Goal: Transaction & Acquisition: Book appointment/travel/reservation

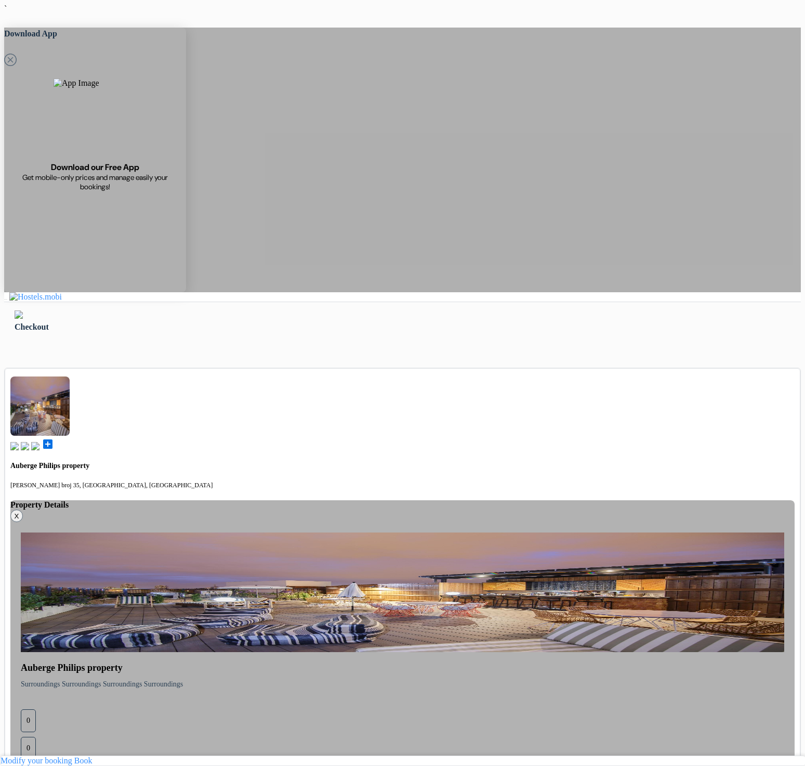
type input "77 123 123"
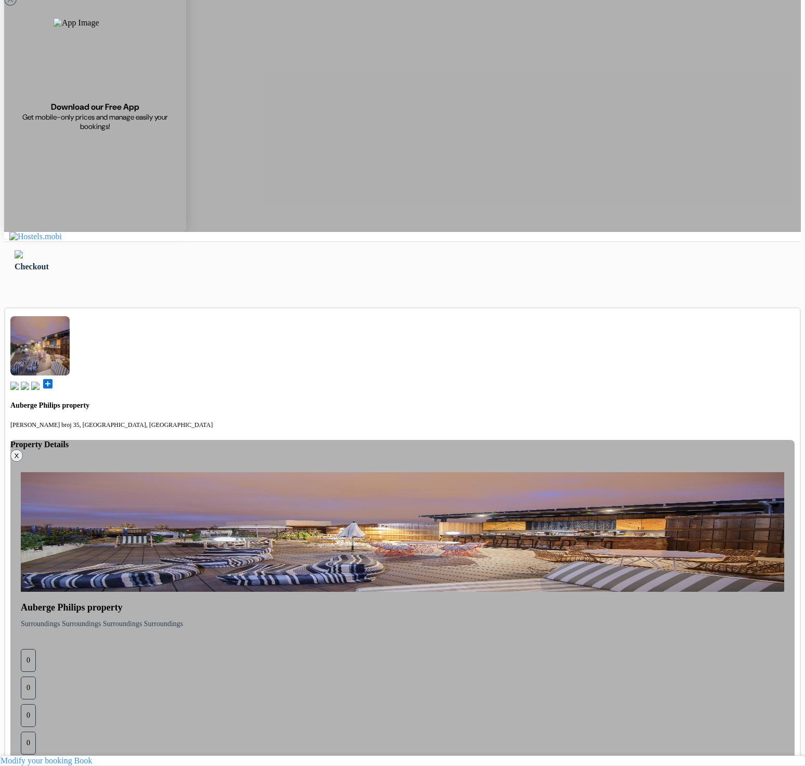
scroll to position [62, 0]
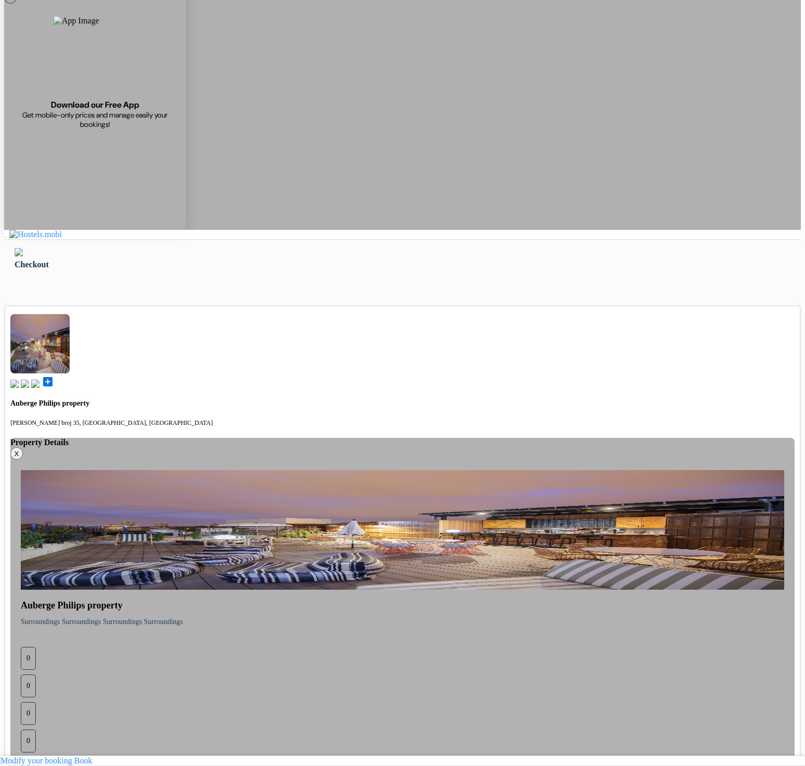
drag, startPoint x: 258, startPoint y: 330, endPoint x: 148, endPoint y: 336, distance: 109.8
drag, startPoint x: 345, startPoint y: 245, endPoint x: 214, endPoint y: 184, distance: 145.1
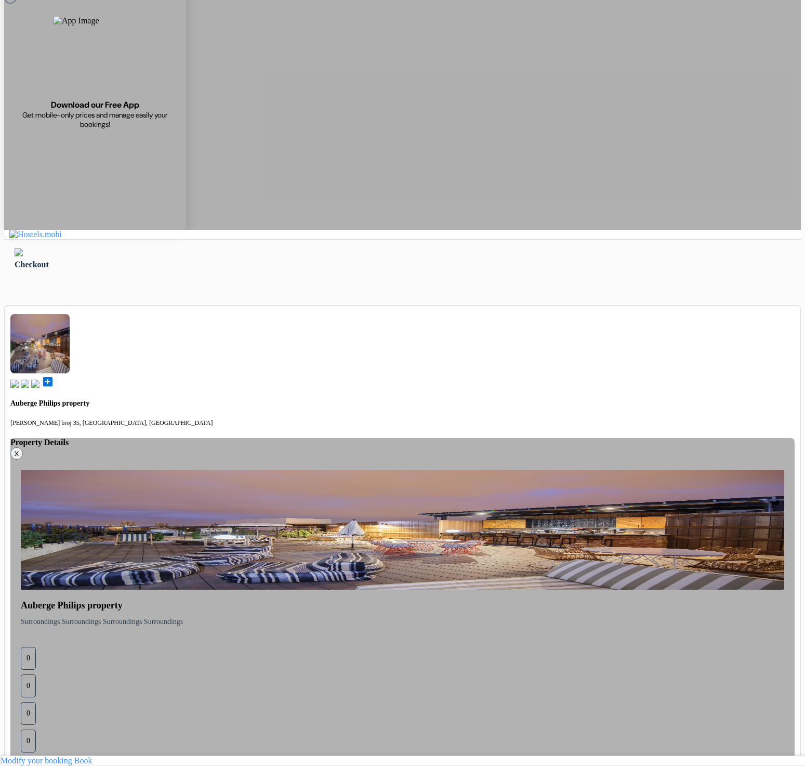
drag, startPoint x: 242, startPoint y: 162, endPoint x: 240, endPoint y: 155, distance: 7.4
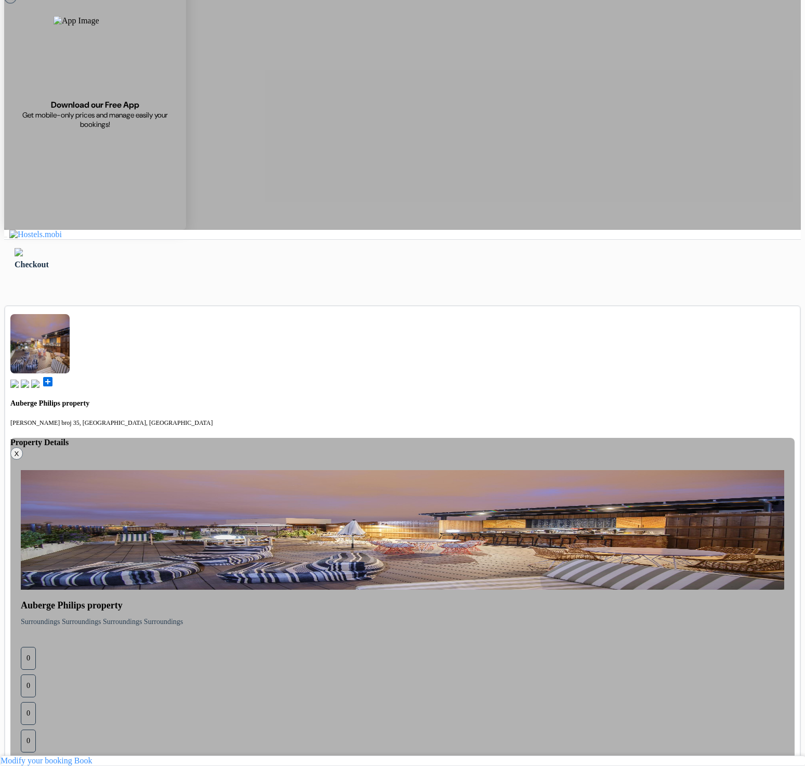
drag, startPoint x: 669, startPoint y: 167, endPoint x: 698, endPoint y: 343, distance: 178.6
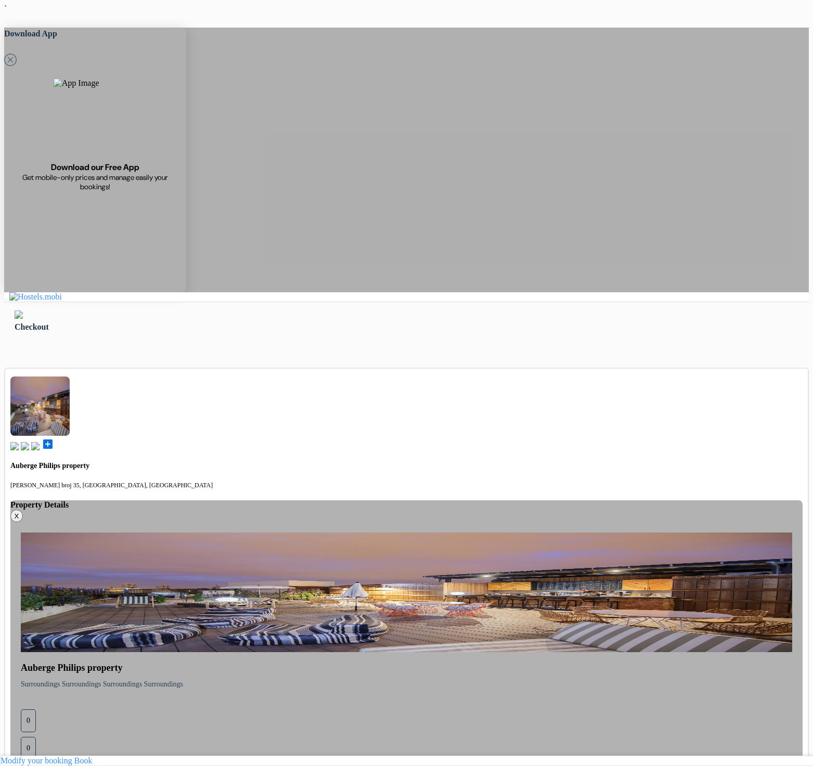
type input "77 123 123"
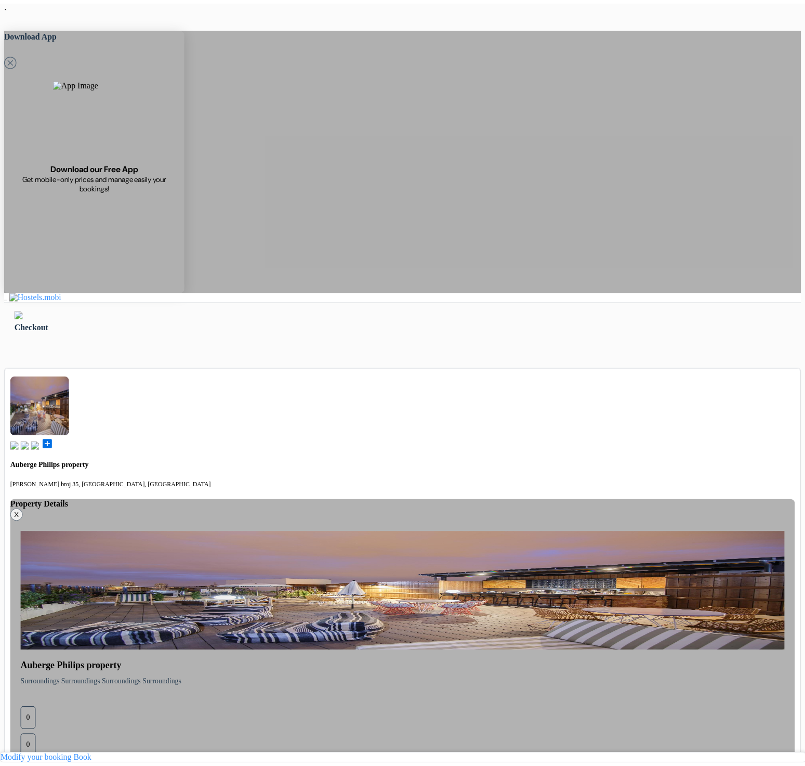
scroll to position [62, 0]
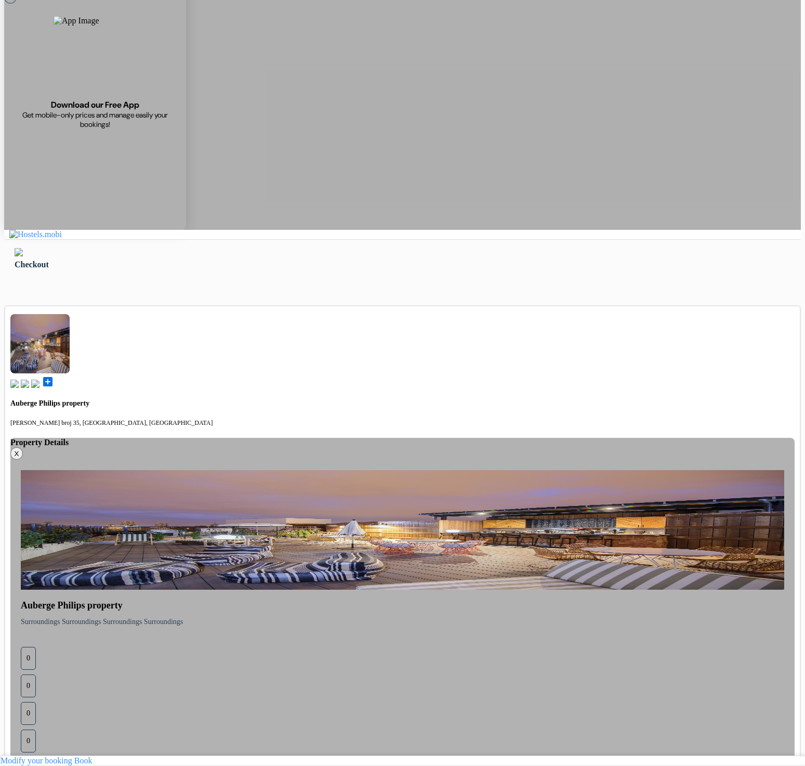
drag, startPoint x: 215, startPoint y: 166, endPoint x: 172, endPoint y: 161, distance: 43.0
